Goal: Information Seeking & Learning: Find specific fact

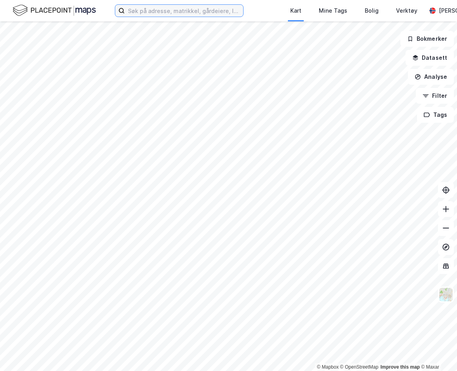
click at [216, 13] on input at bounding box center [184, 11] width 118 height 12
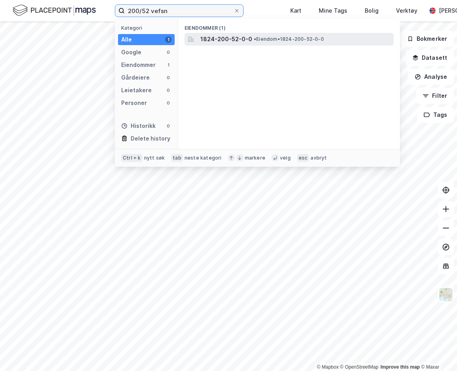
type input "200/52 vefsn"
click at [268, 36] on span "• Eiendom • 1824-200-52-0-0" at bounding box center [289, 39] width 70 height 6
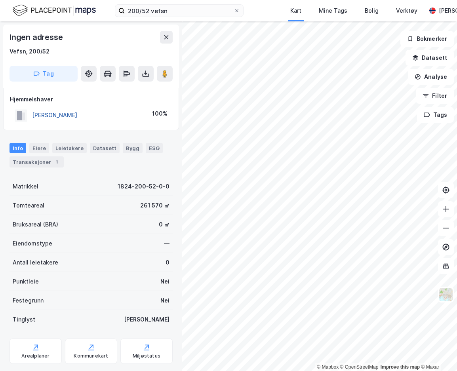
click at [0, 0] on button "[PERSON_NAME]" at bounding box center [0, 0] width 0 height 0
